Goal: Task Accomplishment & Management: Manage account settings

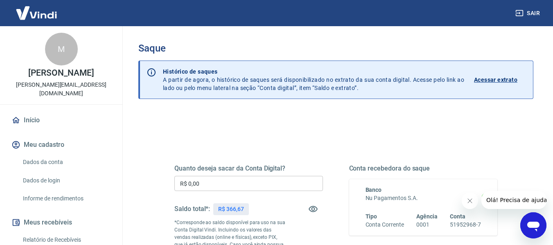
click at [256, 177] on input "R$ 0,00" at bounding box center [248, 183] width 148 height 15
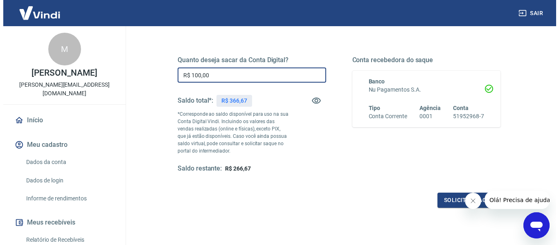
scroll to position [123, 0]
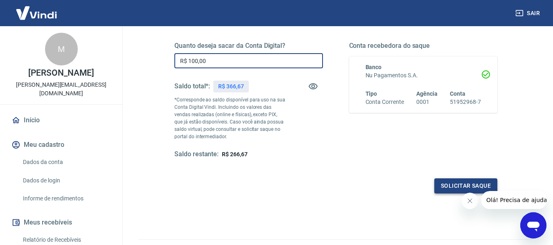
type input "R$ 100,00"
click at [448, 181] on button "Solicitar saque" at bounding box center [465, 185] width 63 height 15
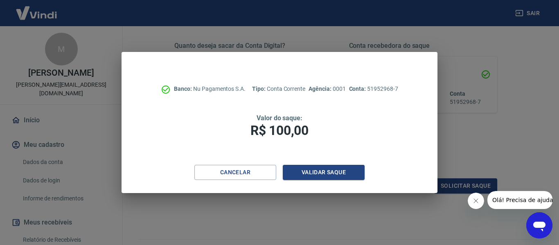
click at [321, 161] on div "Banco: Nu Pagamentos S.A. Tipo: Conta Corrente Agência: 0001 Conta: 51952968-7 …" at bounding box center [278, 108] width 315 height 113
click at [320, 166] on button "Validar saque" at bounding box center [324, 172] width 82 height 15
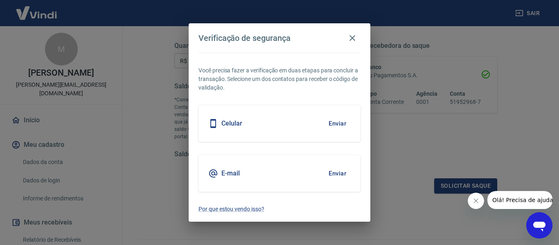
click at [333, 171] on button "Enviar" at bounding box center [337, 173] width 27 height 17
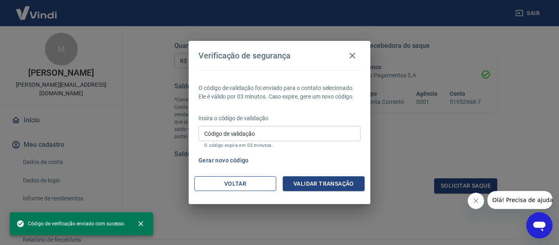
click at [235, 181] on button "Voltar" at bounding box center [235, 183] width 82 height 15
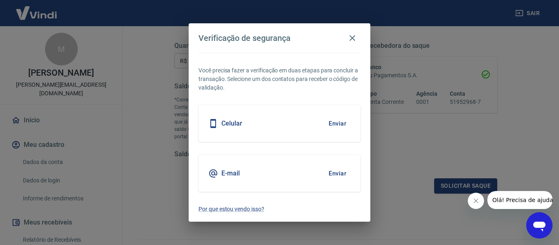
click at [335, 123] on button "Enviar" at bounding box center [337, 123] width 27 height 17
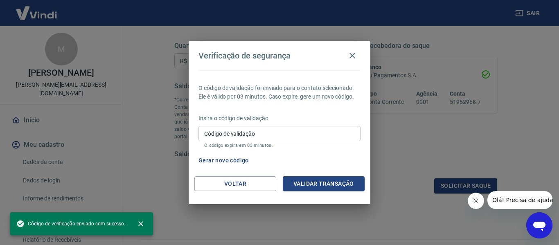
click at [294, 135] on input "Código de validação" at bounding box center [279, 133] width 162 height 15
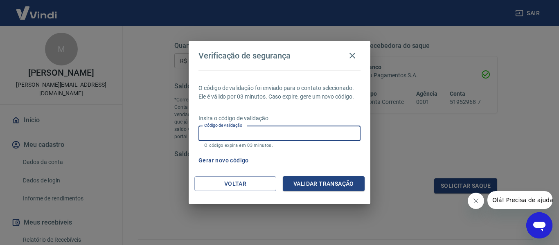
click at [304, 139] on input "Código de validação" at bounding box center [279, 133] width 162 height 15
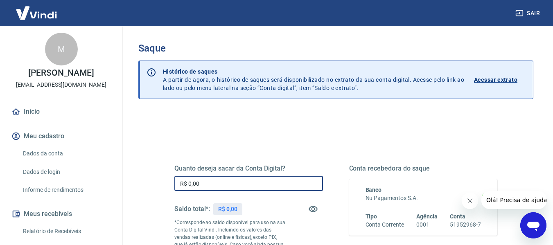
click at [209, 184] on input "R$ 0,00" at bounding box center [248, 183] width 148 height 15
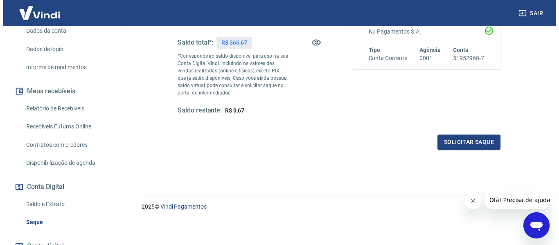
scroll to position [167, 0]
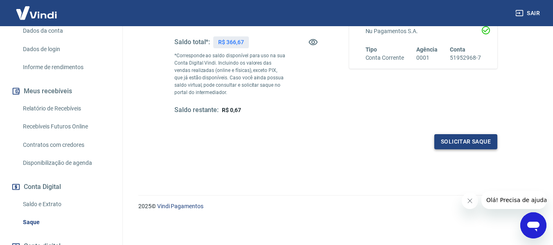
type input "R$ 366,00"
click at [469, 134] on button "Solicitar saque" at bounding box center [465, 141] width 63 height 15
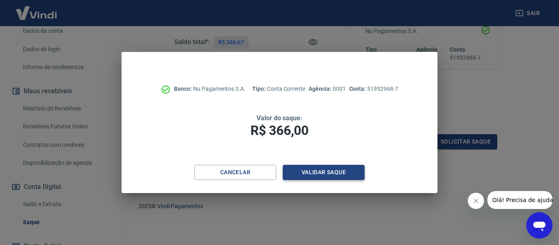
click at [346, 171] on button "Validar saque" at bounding box center [324, 172] width 82 height 15
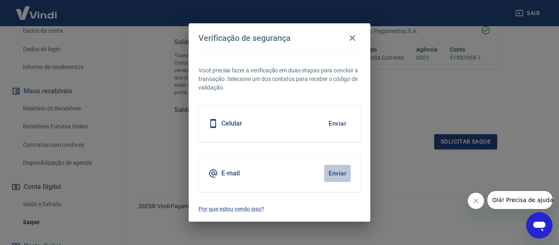
click at [336, 170] on button "Enviar" at bounding box center [337, 173] width 27 height 17
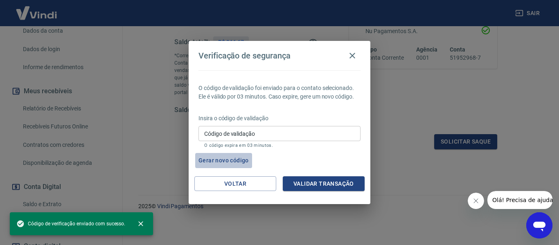
click at [225, 155] on button "Gerar novo código" at bounding box center [223, 160] width 57 height 15
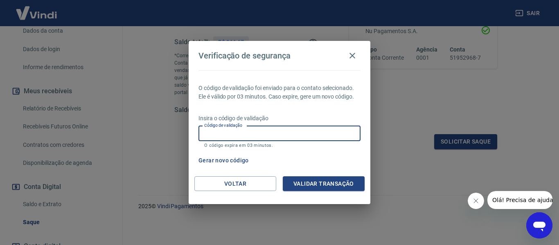
click at [263, 135] on input "Código de validação" at bounding box center [279, 133] width 162 height 15
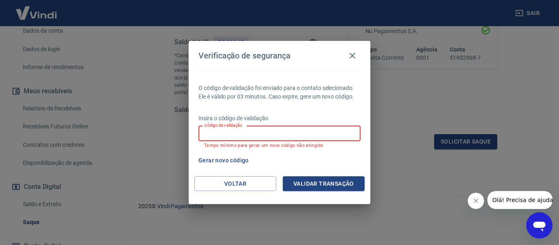
click at [222, 130] on input "Código de validação" at bounding box center [279, 133] width 162 height 15
click at [308, 126] on input "Código de validação" at bounding box center [279, 133] width 162 height 15
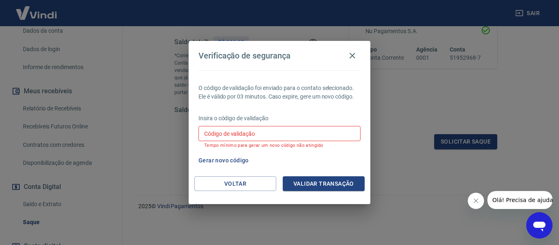
click at [317, 164] on div "Gerar novo código" at bounding box center [277, 160] width 165 height 15
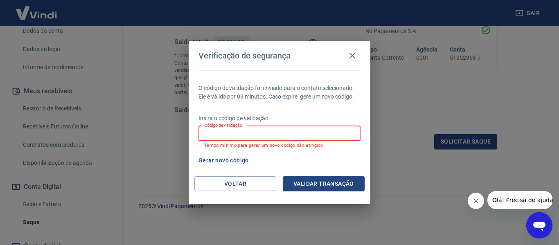
click at [274, 134] on input "Código de validação" at bounding box center [279, 133] width 162 height 15
click at [220, 159] on button "Gerar novo código" at bounding box center [223, 160] width 57 height 15
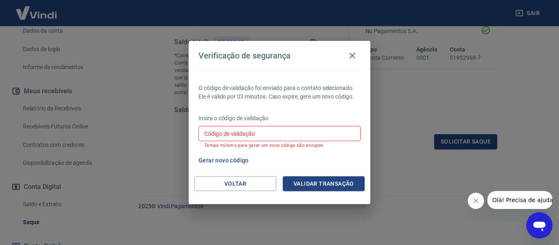
click at [243, 134] on input "Código de validação" at bounding box center [279, 133] width 162 height 15
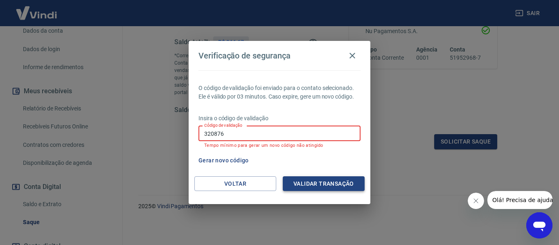
type input "320876"
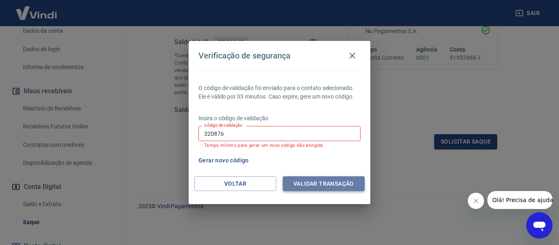
click at [344, 185] on button "Validar transação" at bounding box center [324, 183] width 82 height 15
